Goal: Check status: Check status

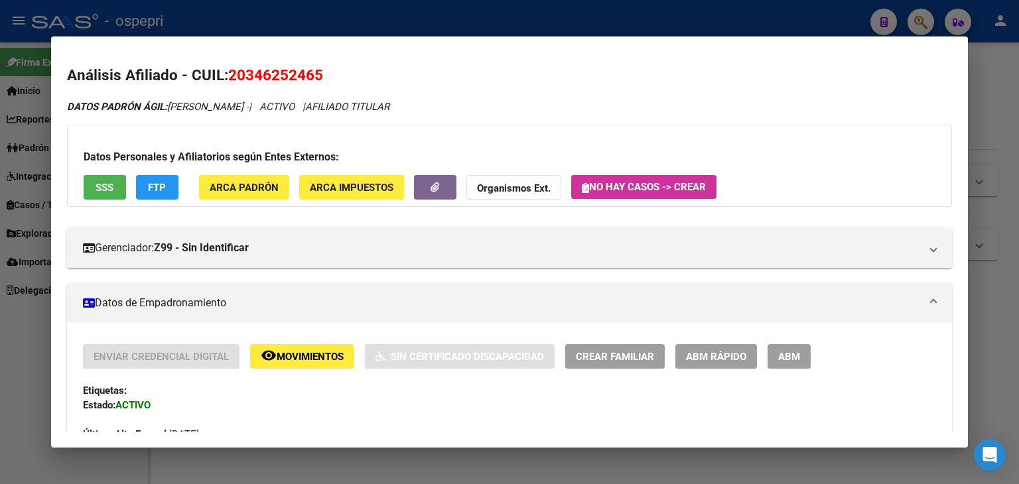
click at [555, 19] on div at bounding box center [509, 242] width 1019 height 484
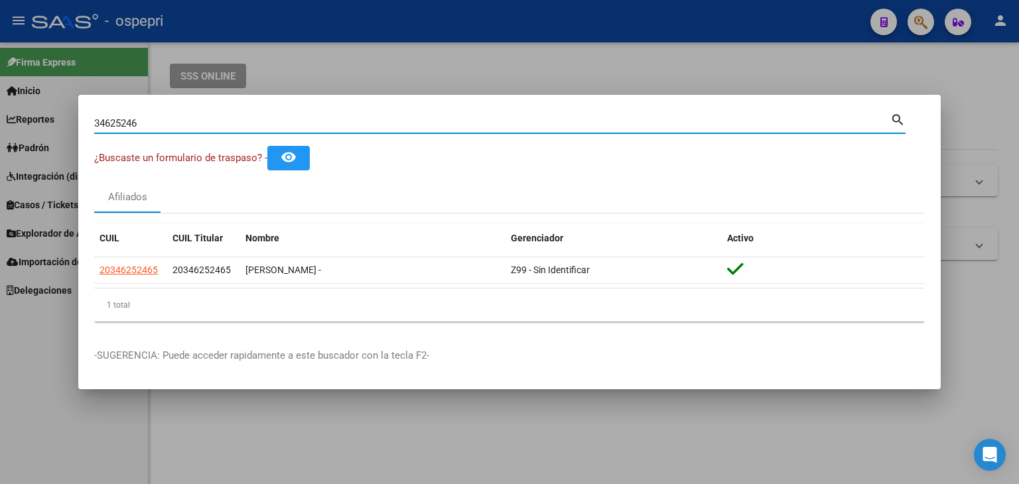
click at [105, 123] on input "34625246" at bounding box center [492, 123] width 796 height 12
click at [107, 123] on input "34625246" at bounding box center [492, 123] width 796 height 12
paste input "27300425335"
type input "27300425335"
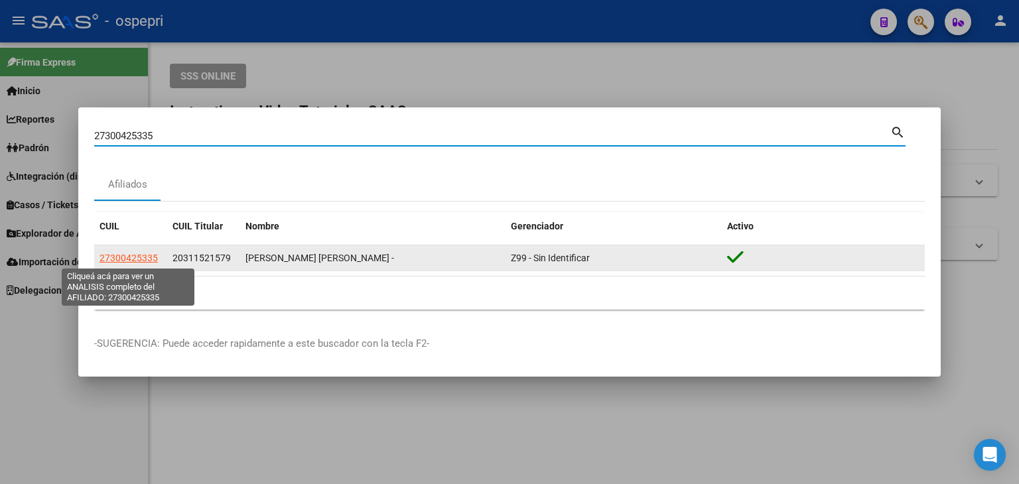
click at [135, 254] on span "27300425335" at bounding box center [129, 258] width 58 height 11
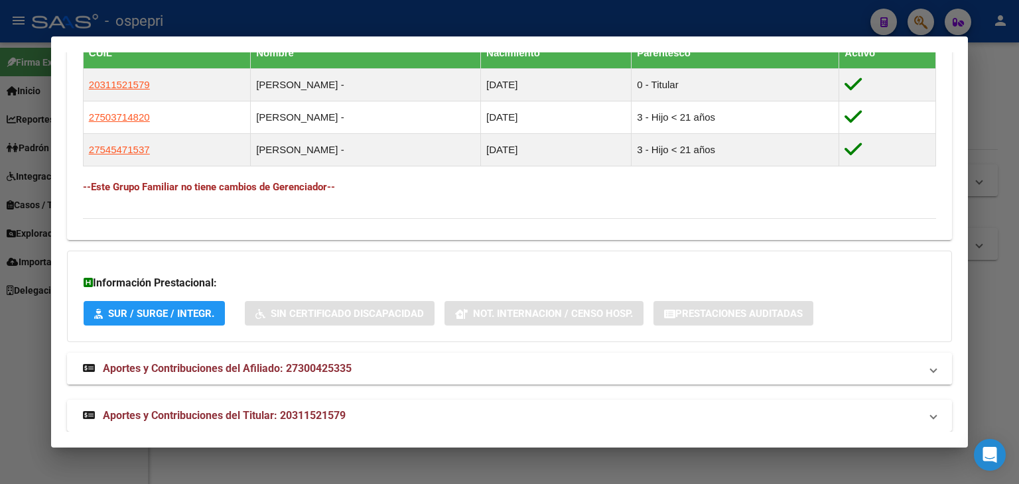
scroll to position [772, 0]
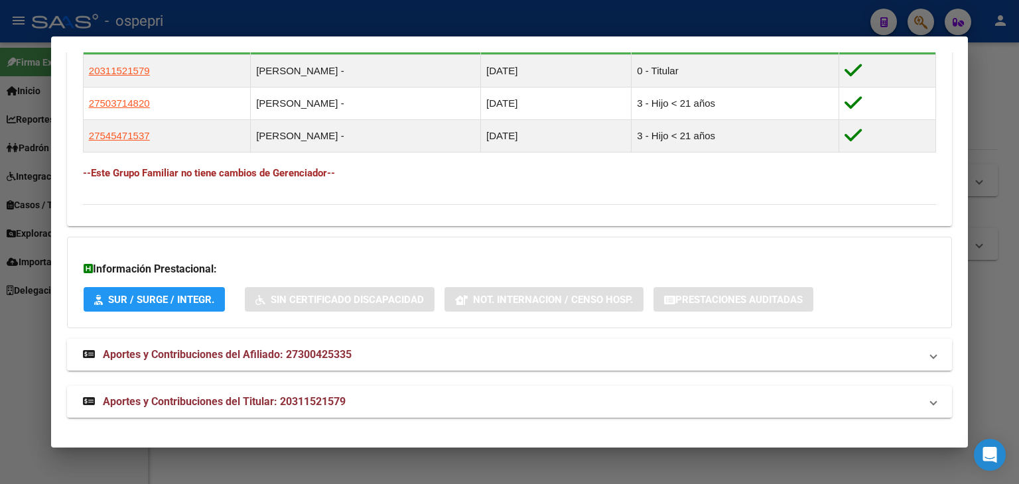
click at [217, 353] on span "Aportes y Contribuciones del Afiliado: 27300425335" at bounding box center [227, 354] width 249 height 13
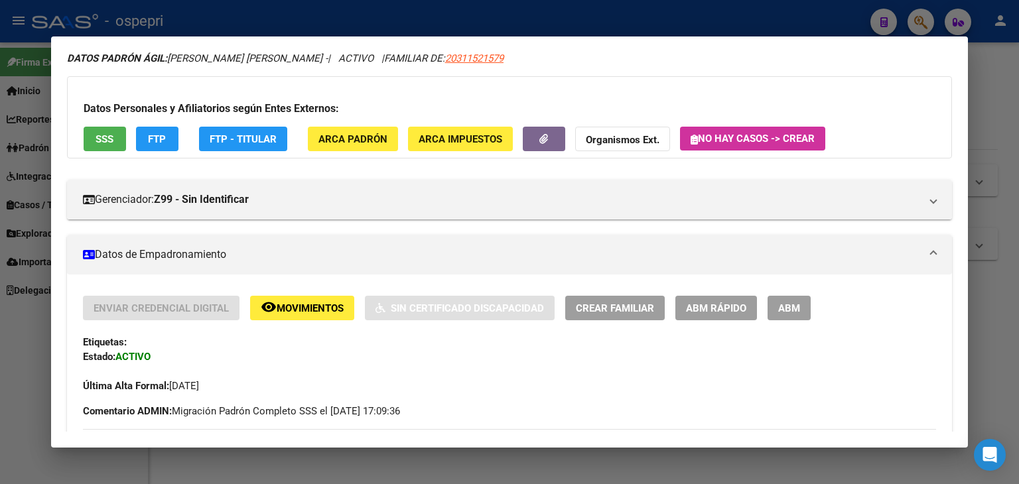
scroll to position [0, 0]
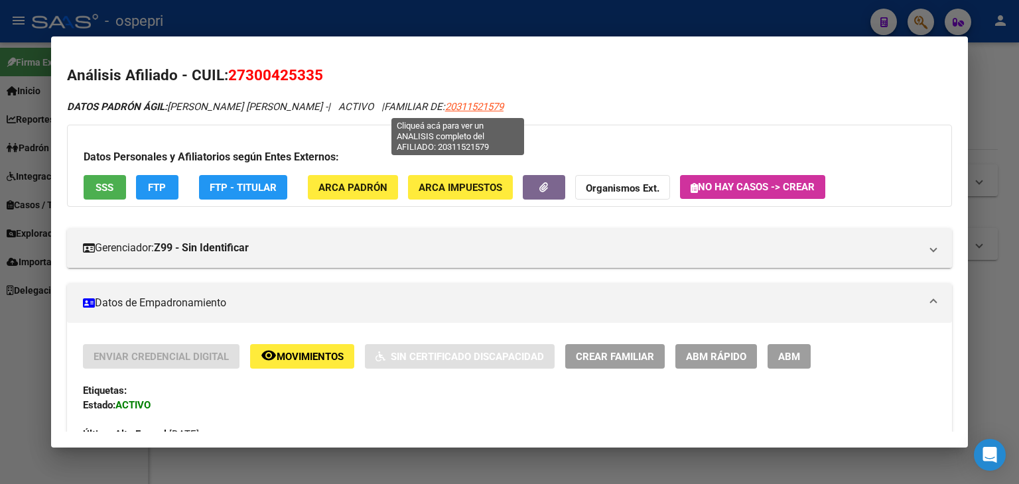
click at [453, 107] on span "20311521579" at bounding box center [474, 107] width 58 height 12
type textarea "20311521579"
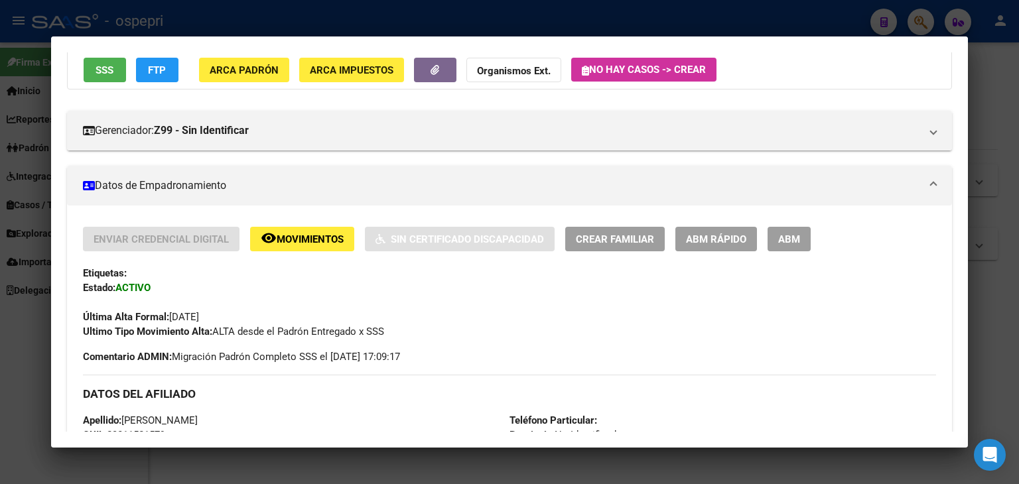
scroll to position [199, 0]
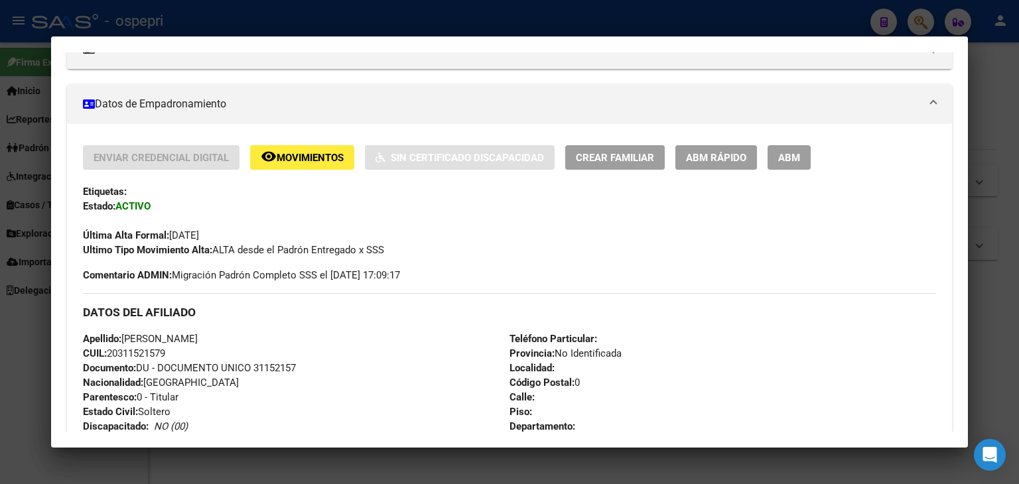
click at [735, 160] on span "ABM Rápido" at bounding box center [716, 158] width 60 height 12
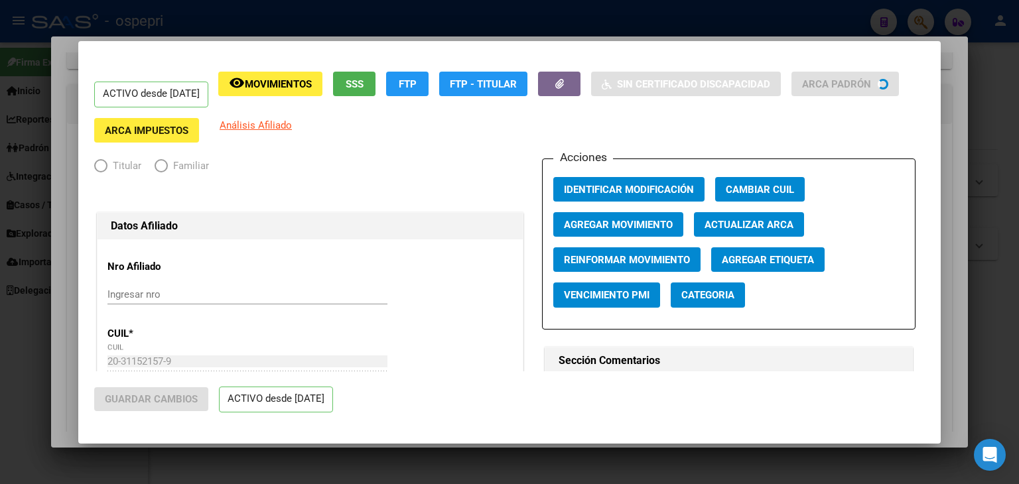
radio input "true"
type input "30-68521819-0"
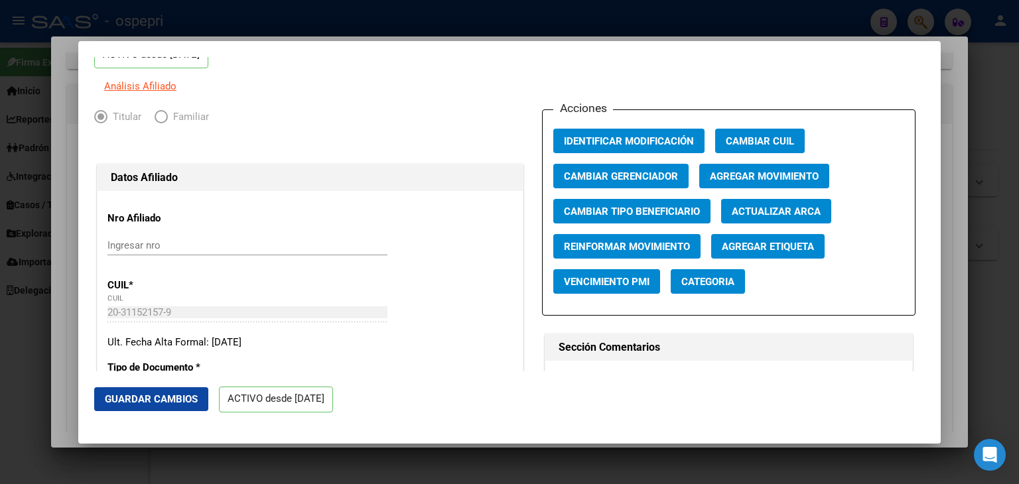
scroll to position [0, 0]
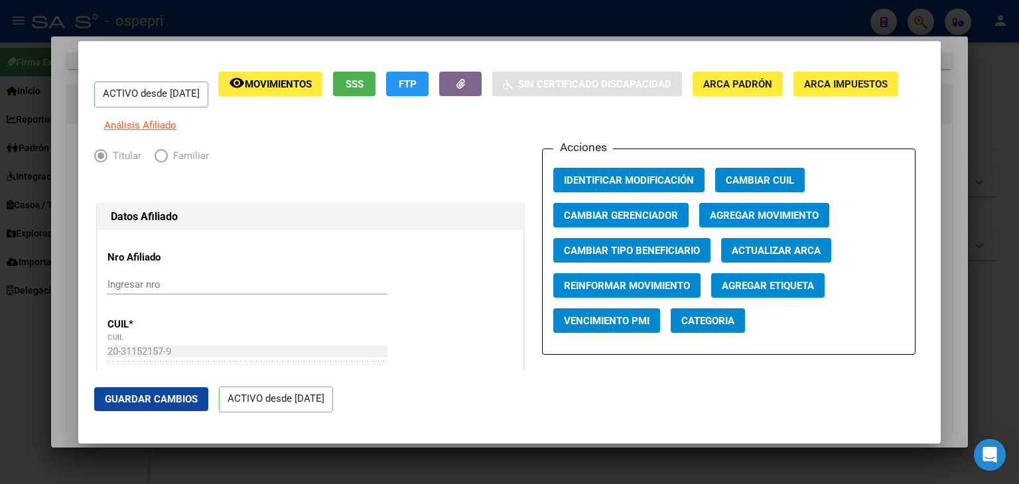
click at [165, 163] on span "Elija una opción" at bounding box center [161, 155] width 13 height 13
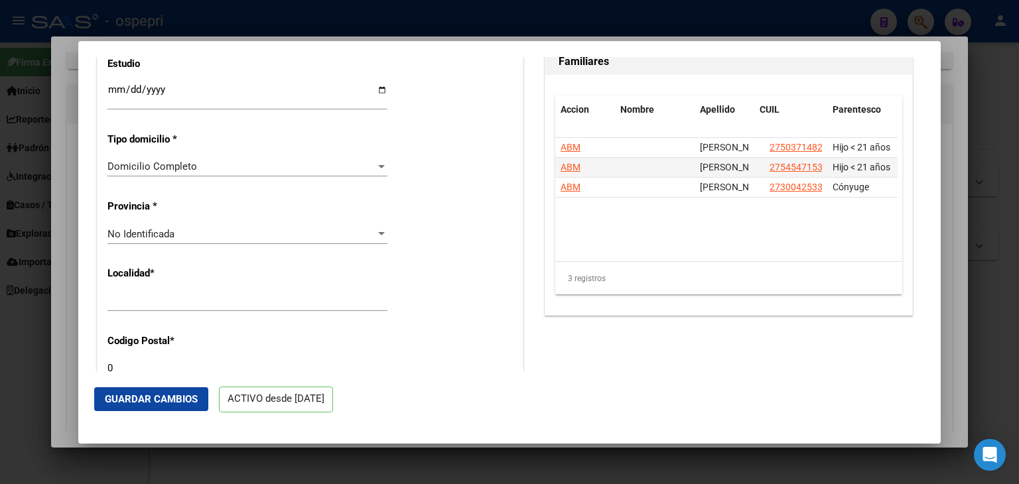
scroll to position [1062, 0]
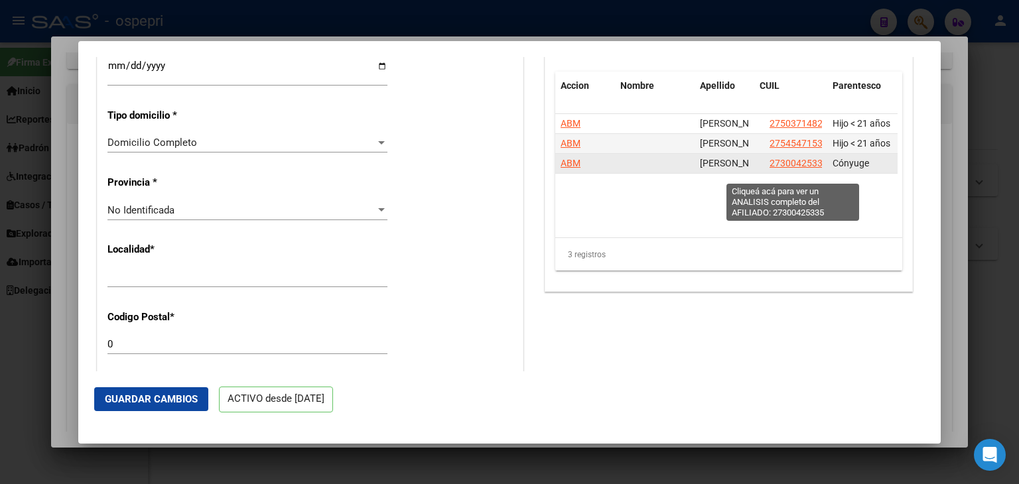
click at [786, 169] on span "27300425335" at bounding box center [799, 163] width 58 height 11
type textarea "27300425335"
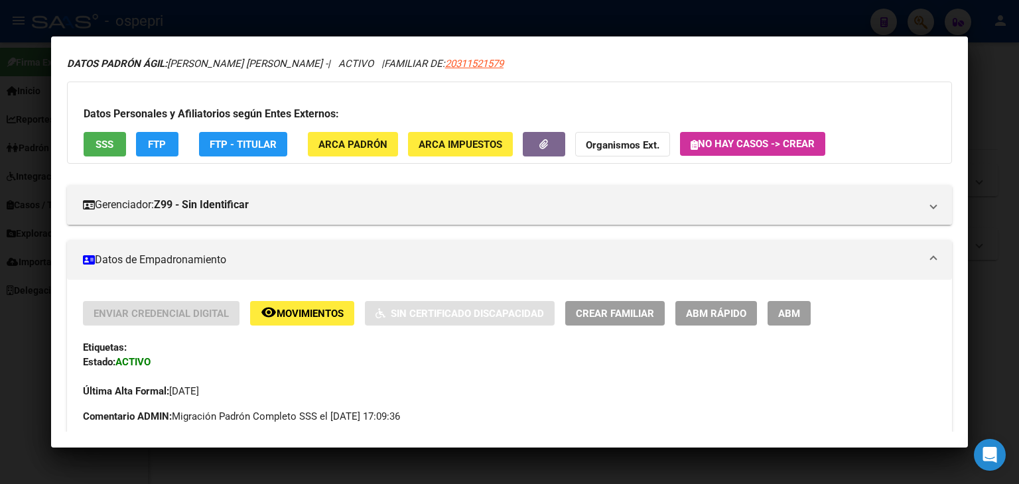
scroll to position [66, 0]
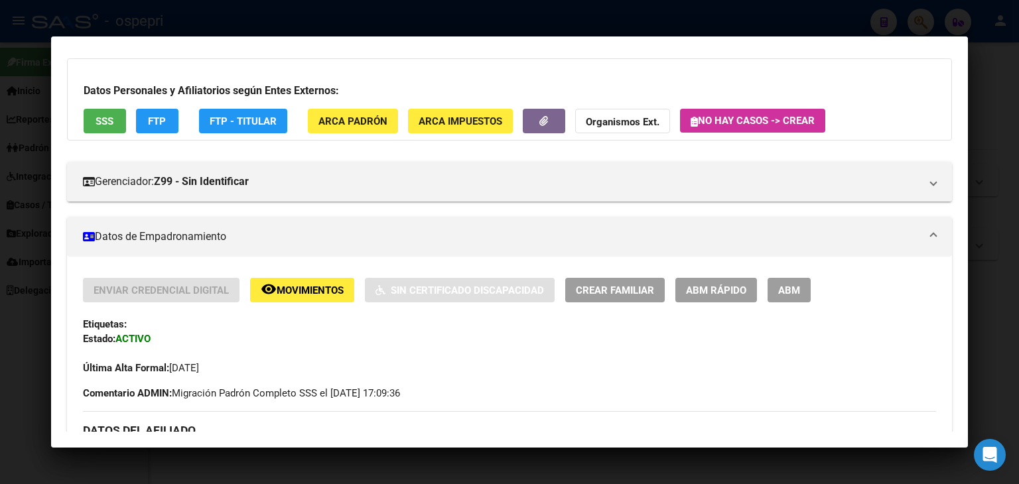
click at [304, 289] on span "Movimientos" at bounding box center [310, 291] width 67 height 12
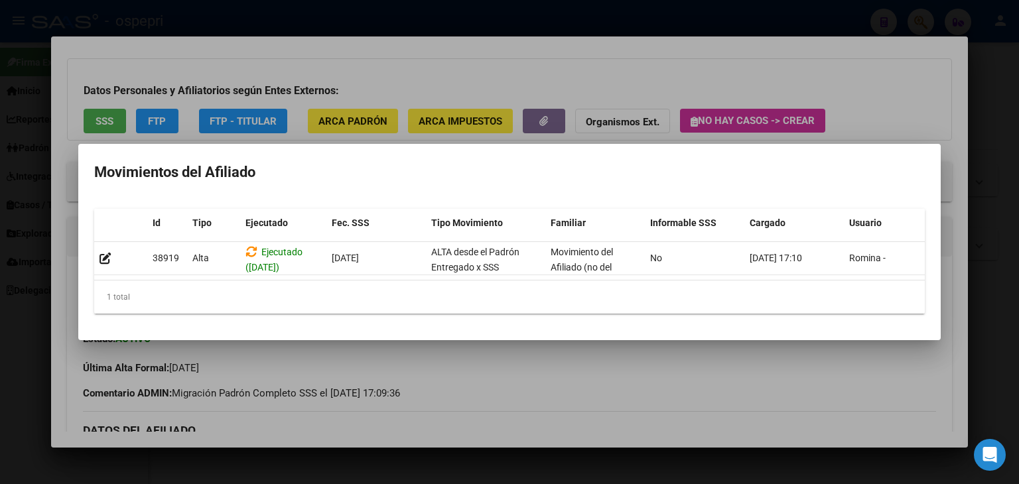
click at [899, 76] on div at bounding box center [509, 242] width 1019 height 484
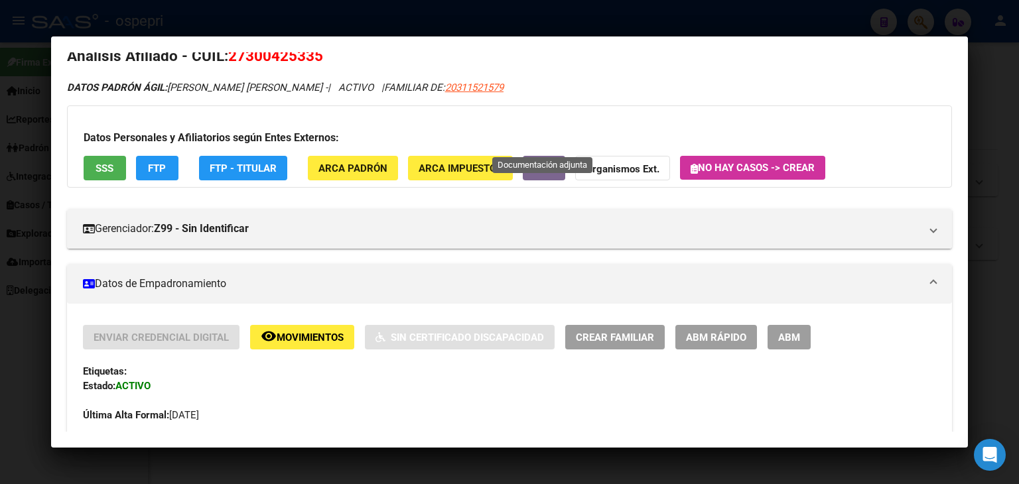
scroll to position [0, 0]
